Goal: Use online tool/utility: Utilize a website feature to perform a specific function

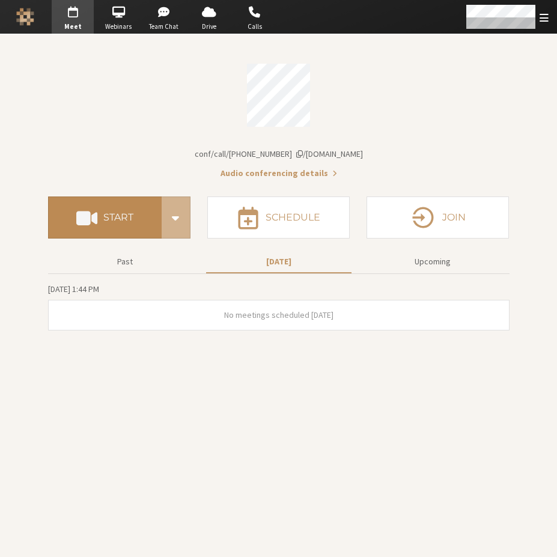
click at [90, 220] on h4 "Start" at bounding box center [118, 218] width 30 height 10
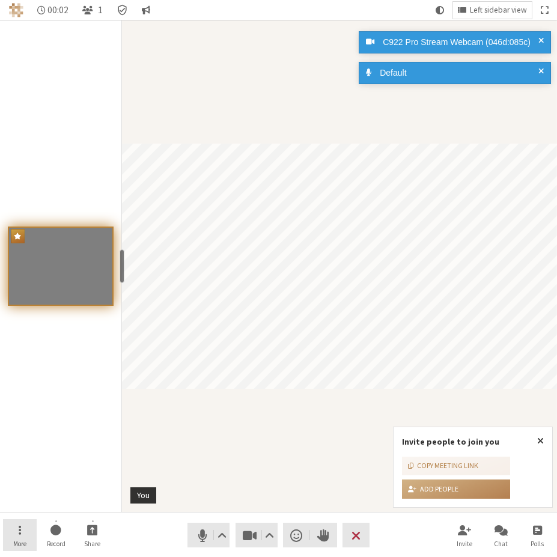
click at [29, 532] on button "More" at bounding box center [20, 535] width 34 height 32
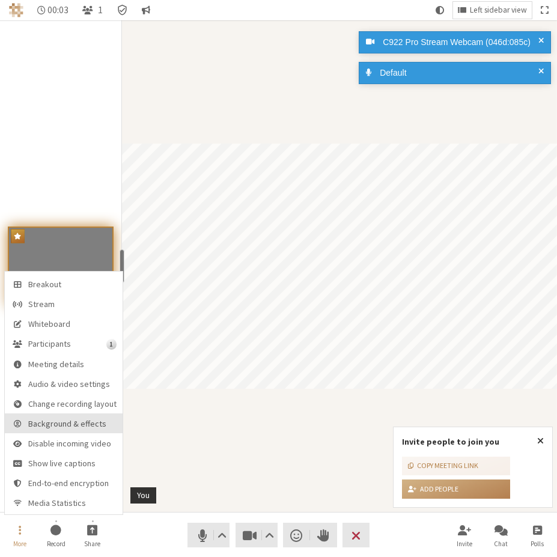
click at [90, 428] on span "Background & effects" at bounding box center [72, 423] width 88 height 9
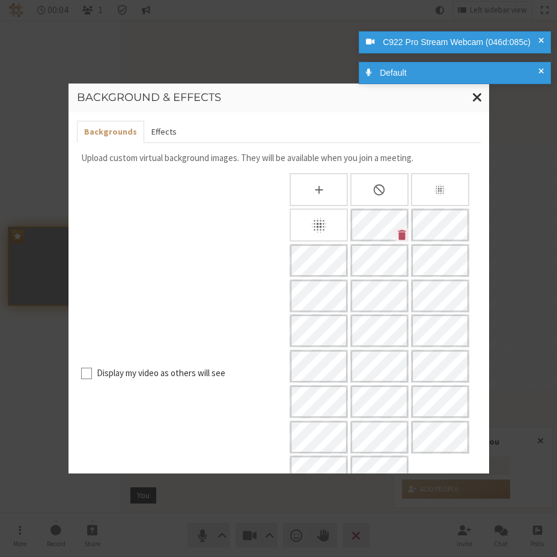
click at [176, 127] on button "Effects" at bounding box center [164, 132] width 40 height 22
